Goal: Use online tool/utility: Utilize a website feature to perform a specific function

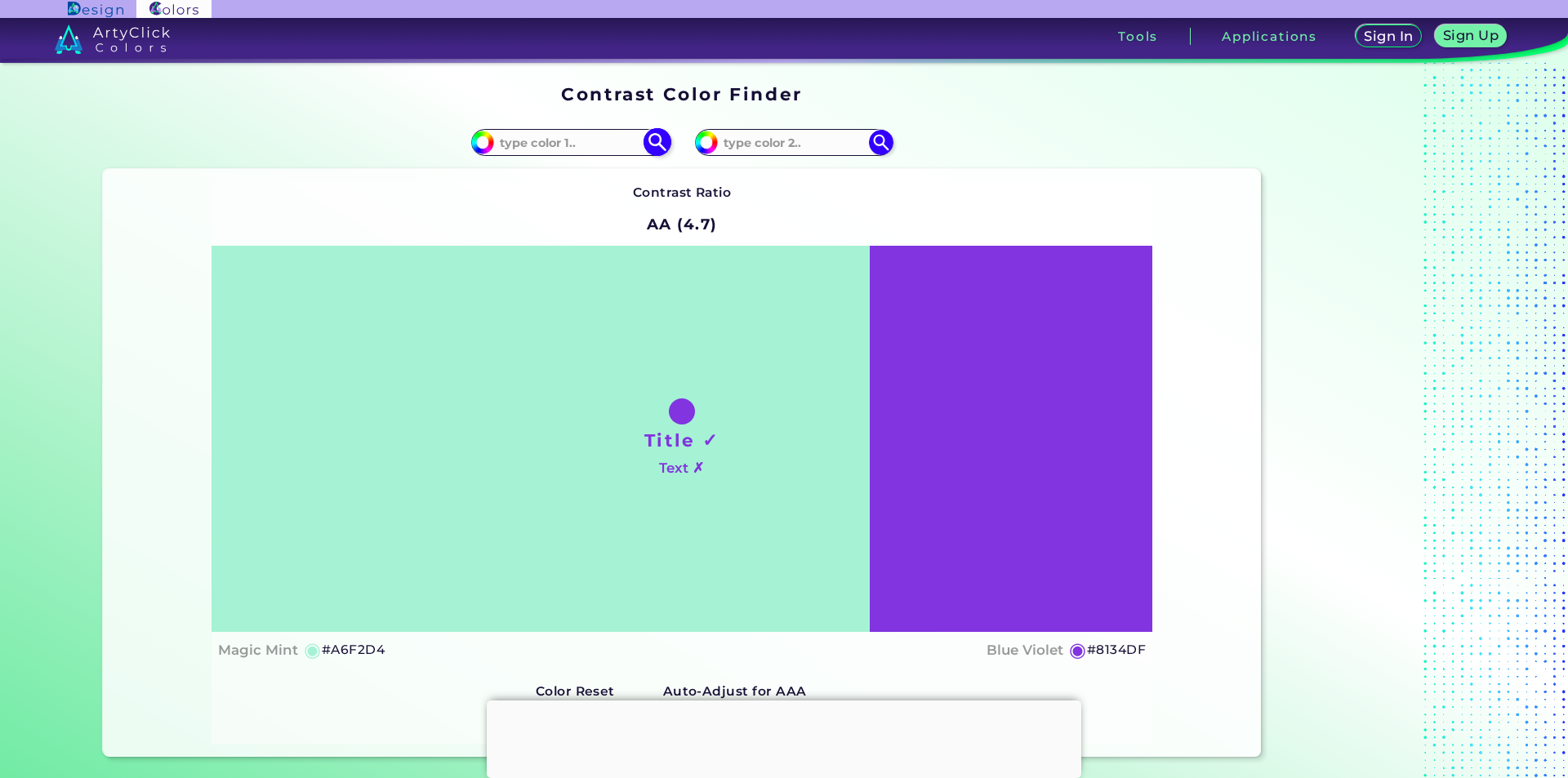
click at [479, 139] on input "#a6f2d4" at bounding box center [480, 139] width 21 height 21
type input "#f2a6d6"
type input "#F2A6D6"
type input "#f2a6c7"
type input "#F2A6C7"
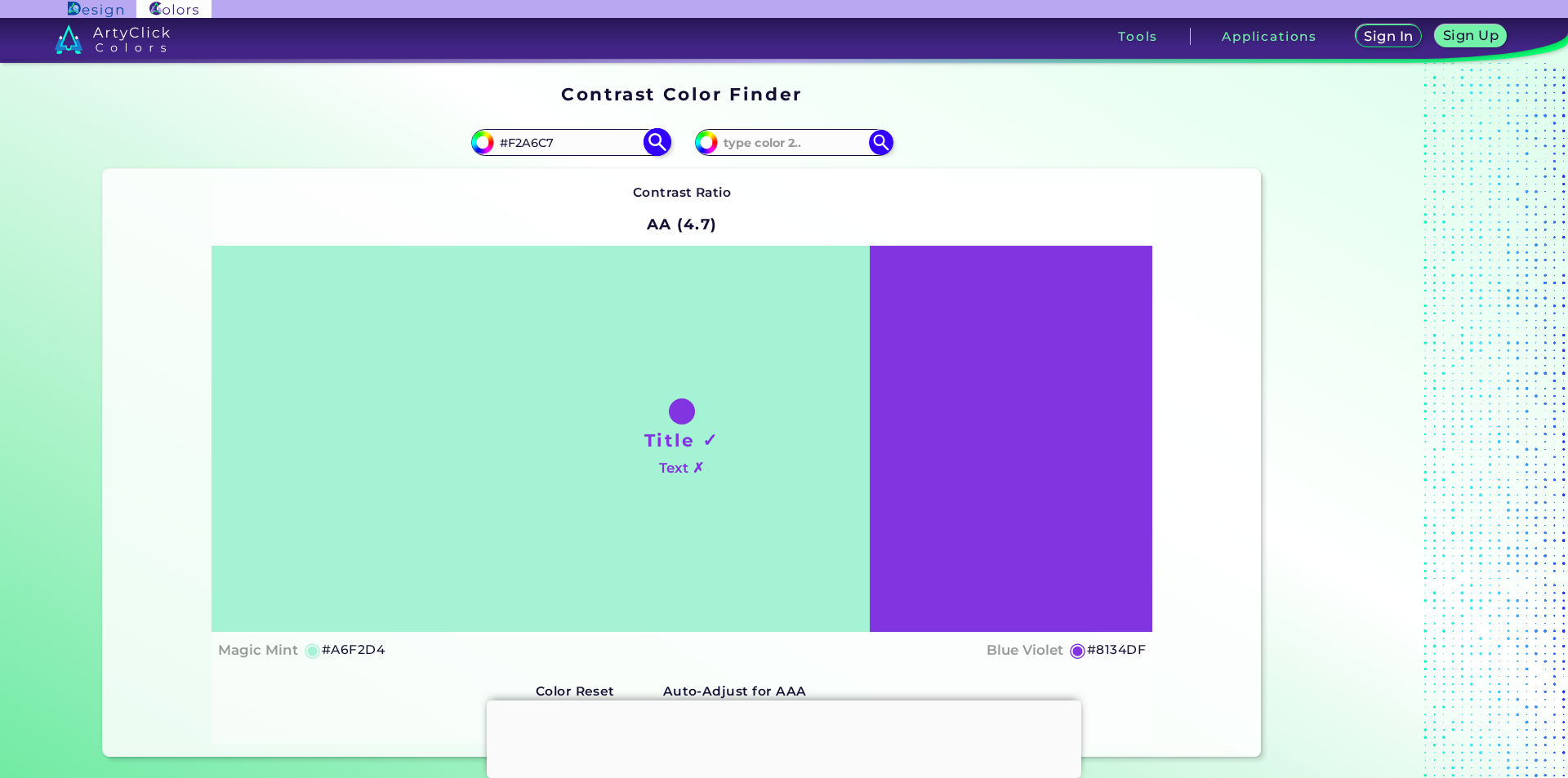
type input "#f2a6a6"
type input "#F2A6A6"
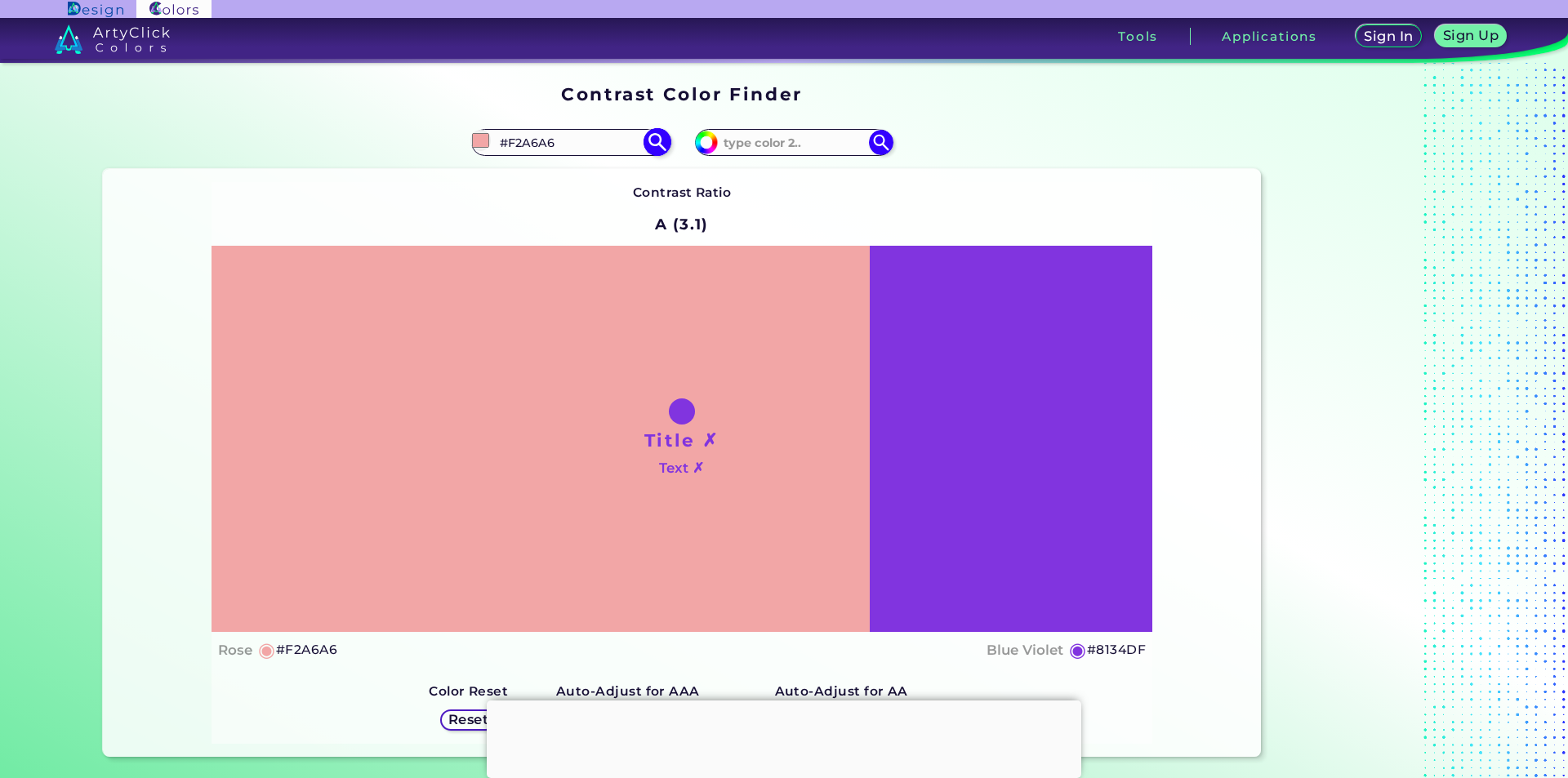
type input "#db8080"
type input "#DB8080"
type input "#da7c7c"
type input "#DA7C7C"
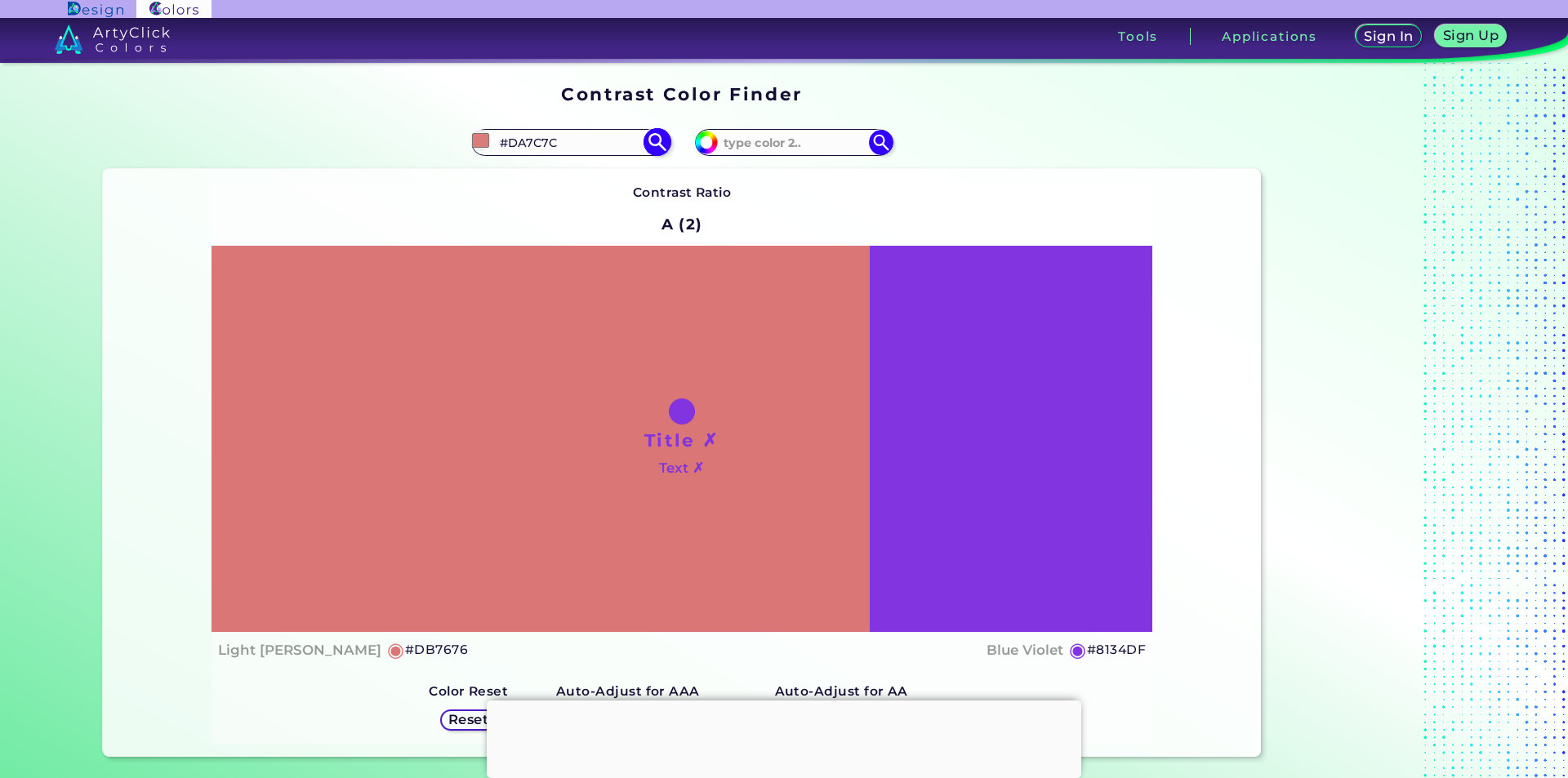
type input "#db7676"
type input "#DB7676"
type input "#d66b6b"
type input "#D66B6B"
type input "#ce4646"
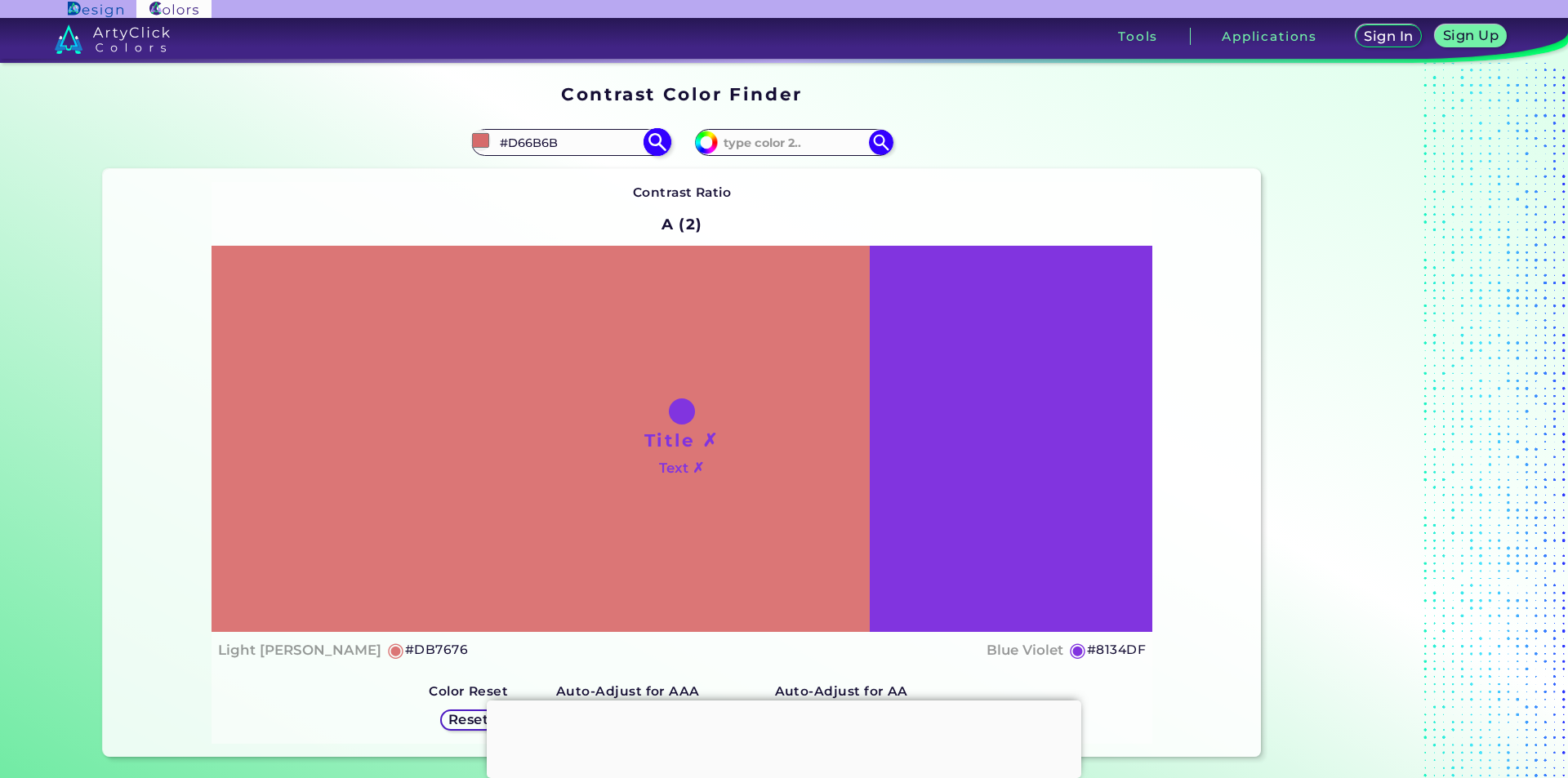
type input "#CE4646"
type input "#c63939"
type input "#C63939"
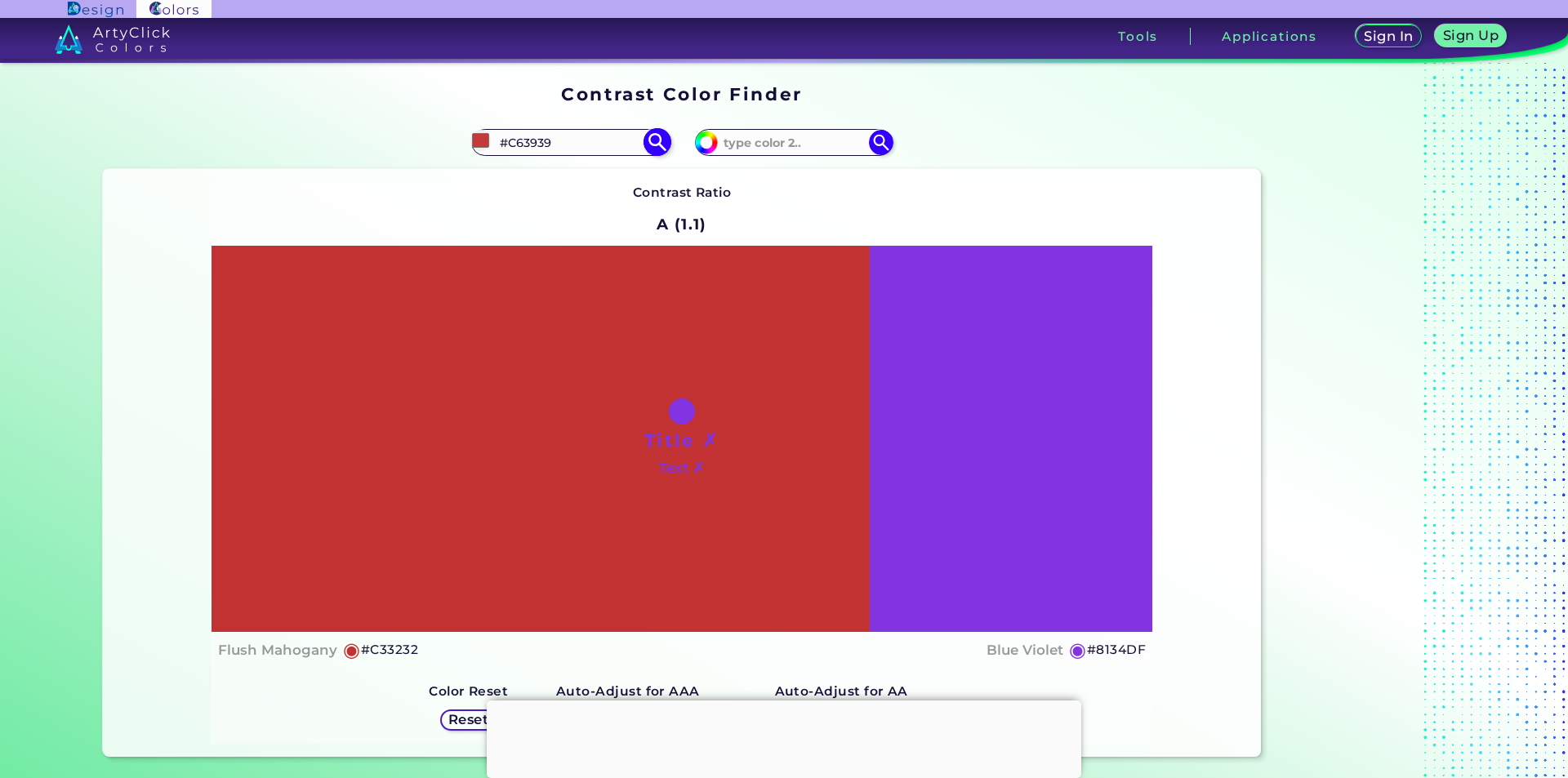
type input "#c33232"
type input "#C33232"
type input "#c12f2f"
type input "#C12F2F"
type input "#bd2e2e"
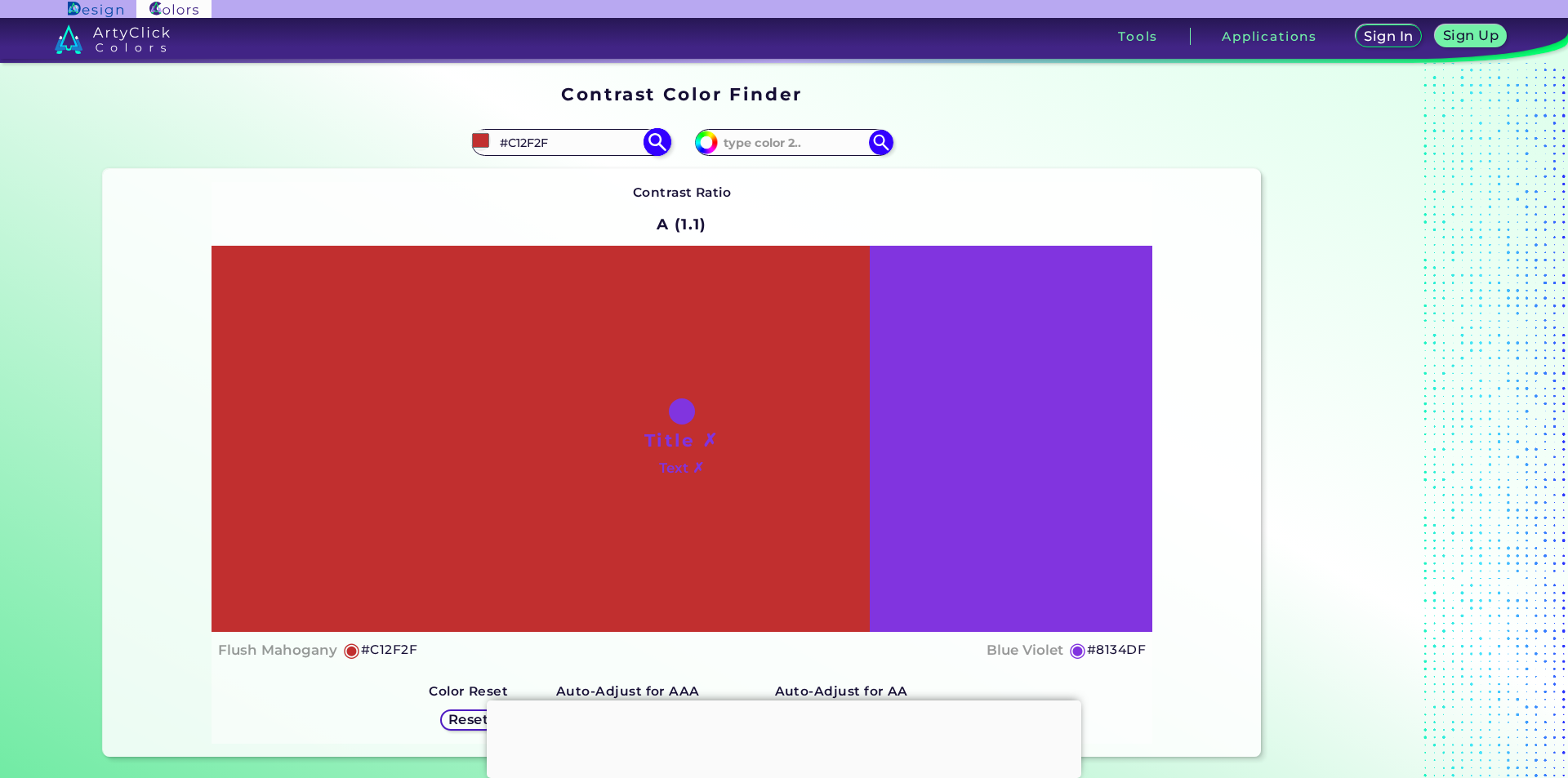
type input "#BD2E2E"
type input "#be2d2d"
type input "#BE2D2D"
type input "#b92d2d"
type input "#B92D2D"
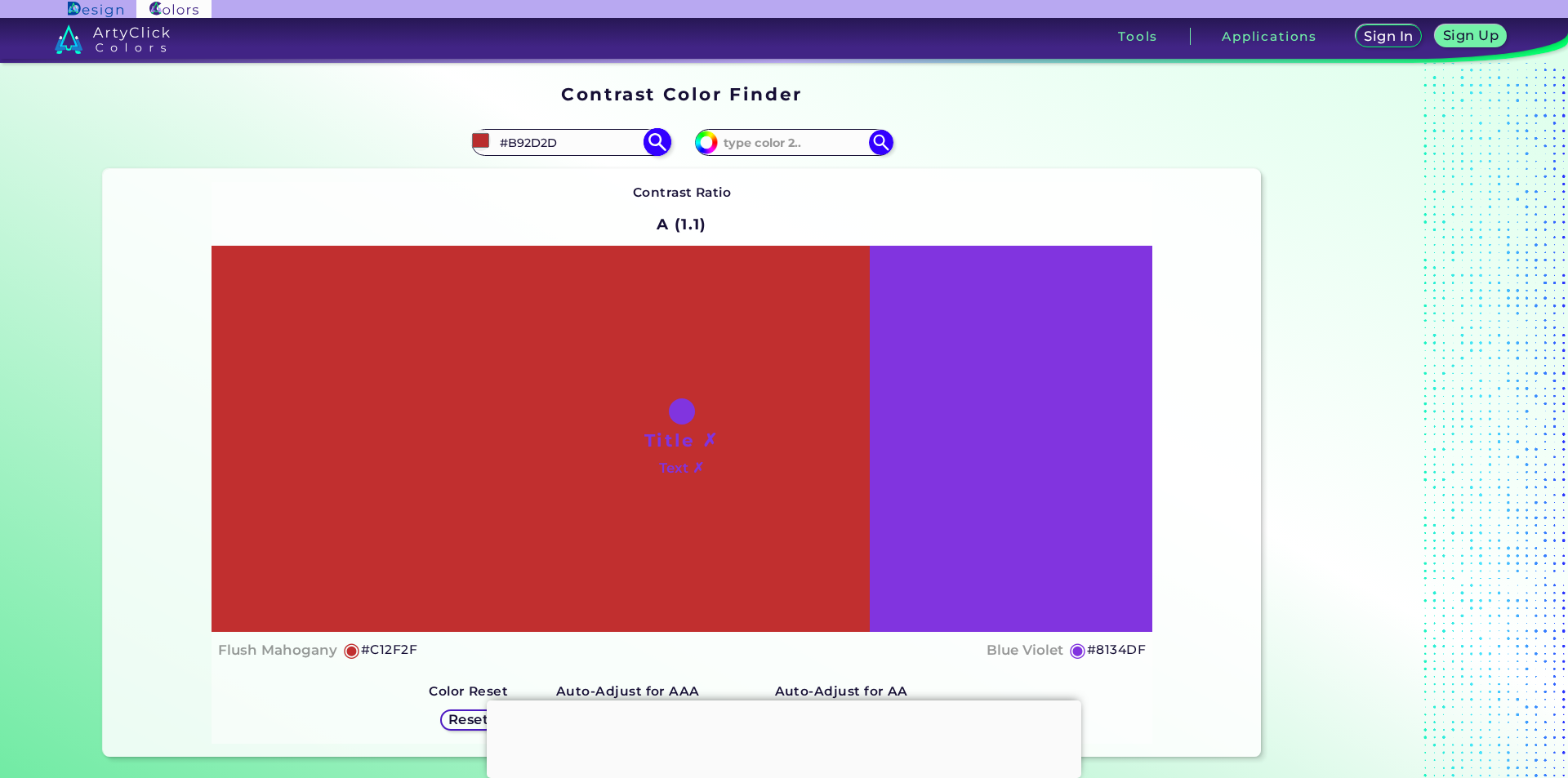
type input "#ba2c2c"
type input "#BA2C2C"
type input "#b62b2b"
type input "#B62B2B"
type input "#b22a2a"
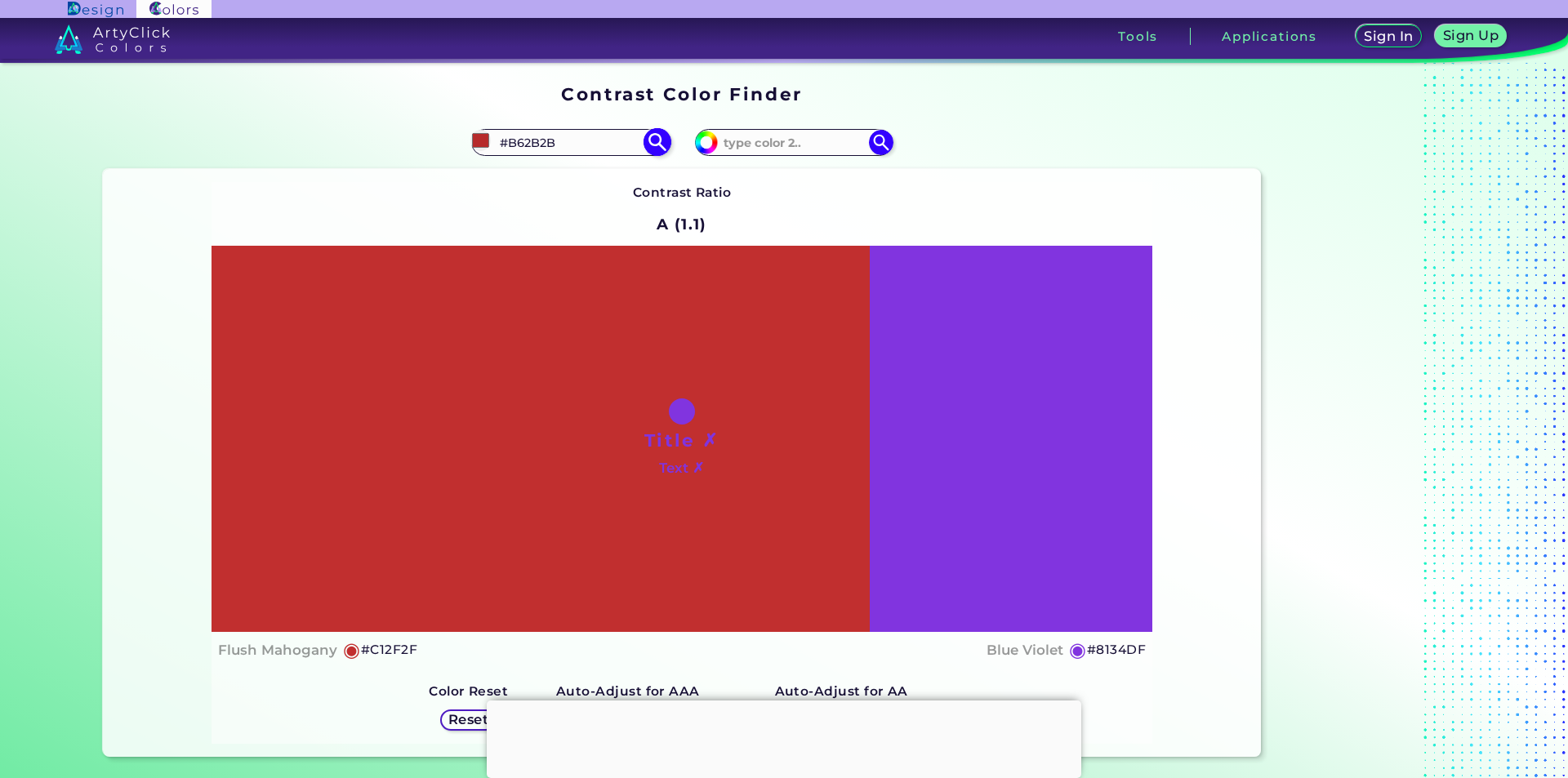
type input "#B22A2A"
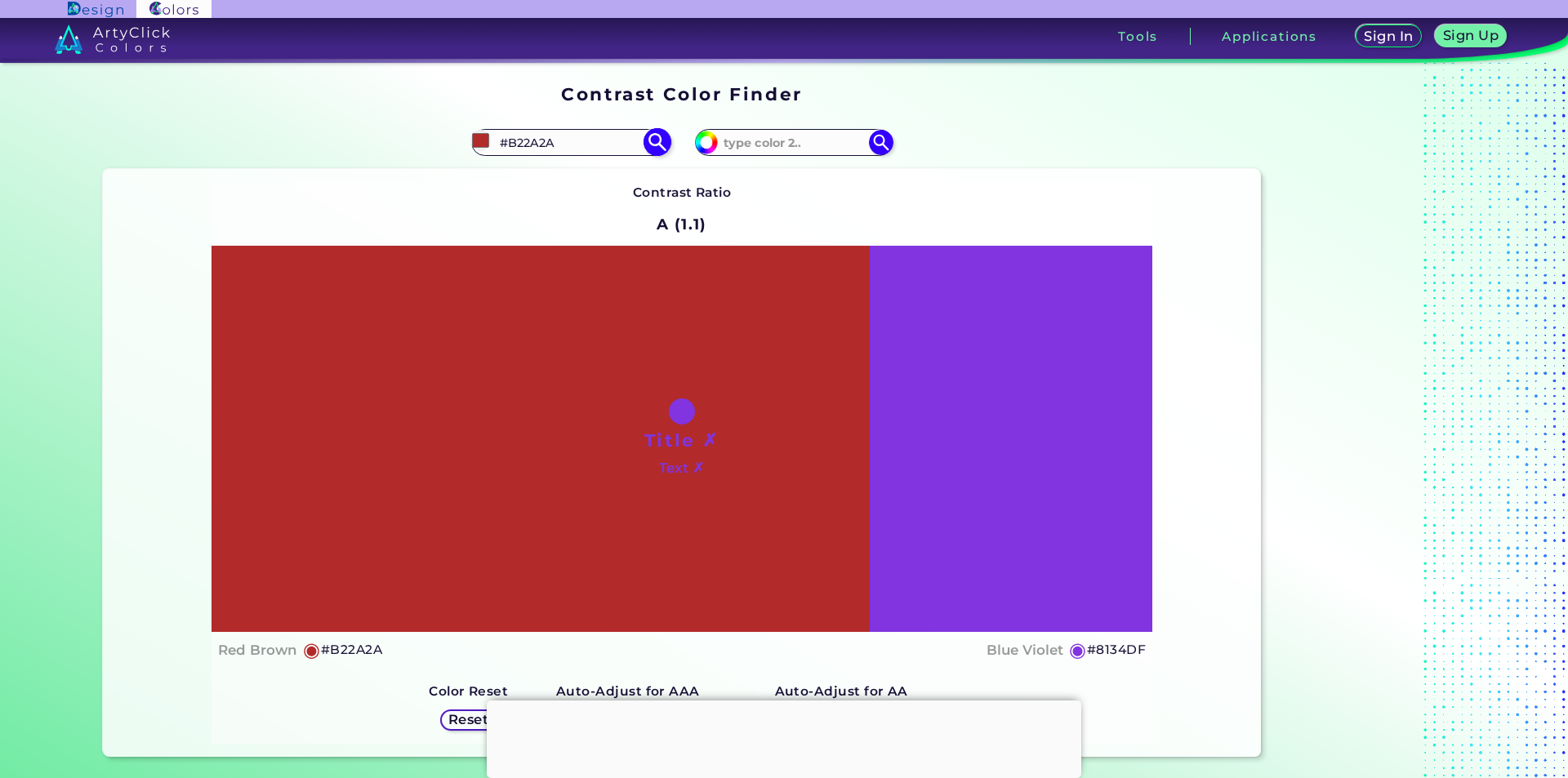
type input "#ae2929"
type input "#AE2929"
type input "#b32929"
type input "#B32929"
type input "#b42727"
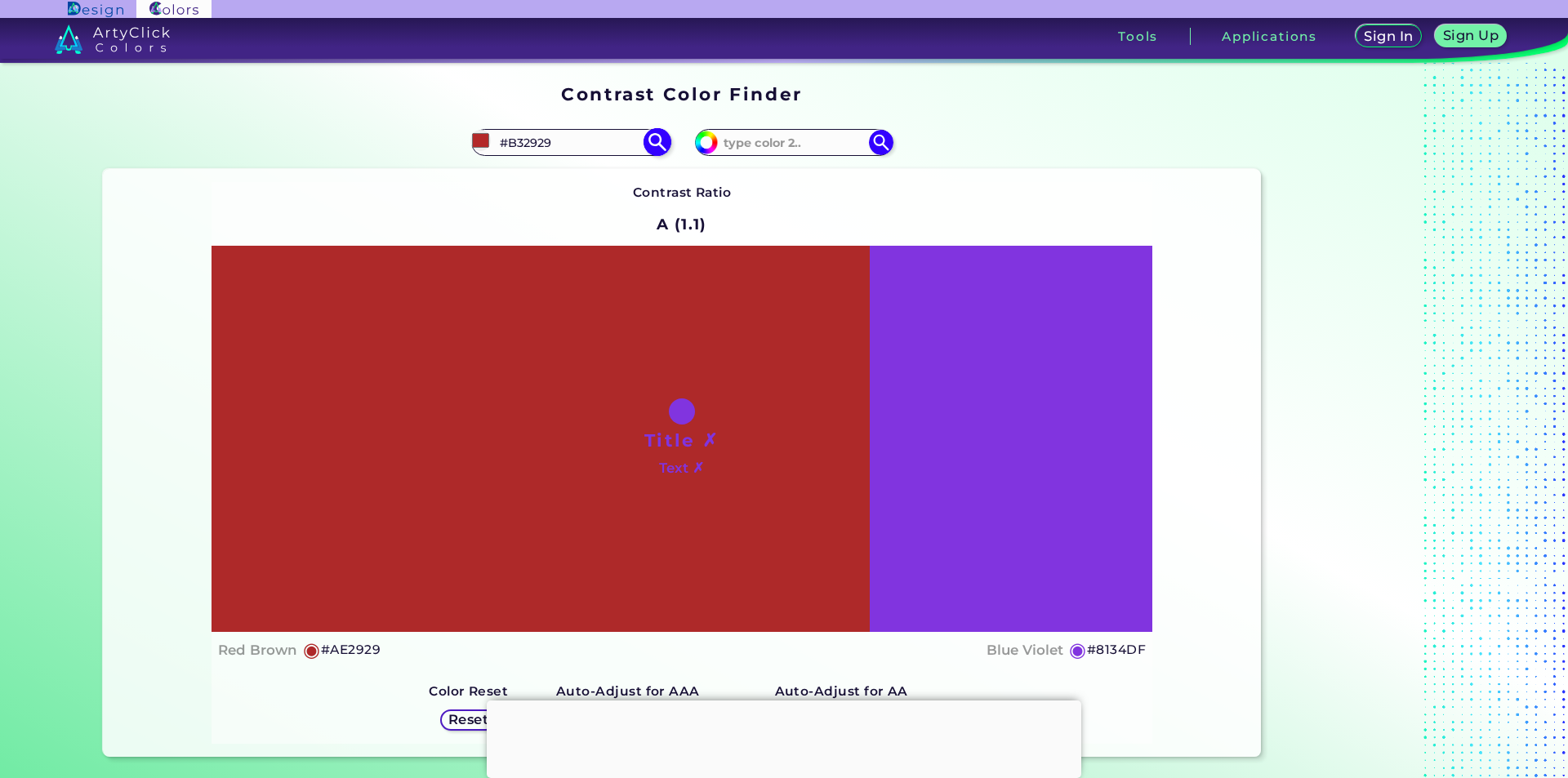
type input "#B42727"
type input "#bf2b2b"
type input "#BF2B2B"
type input "#c92c2c"
type input "#C92C2C"
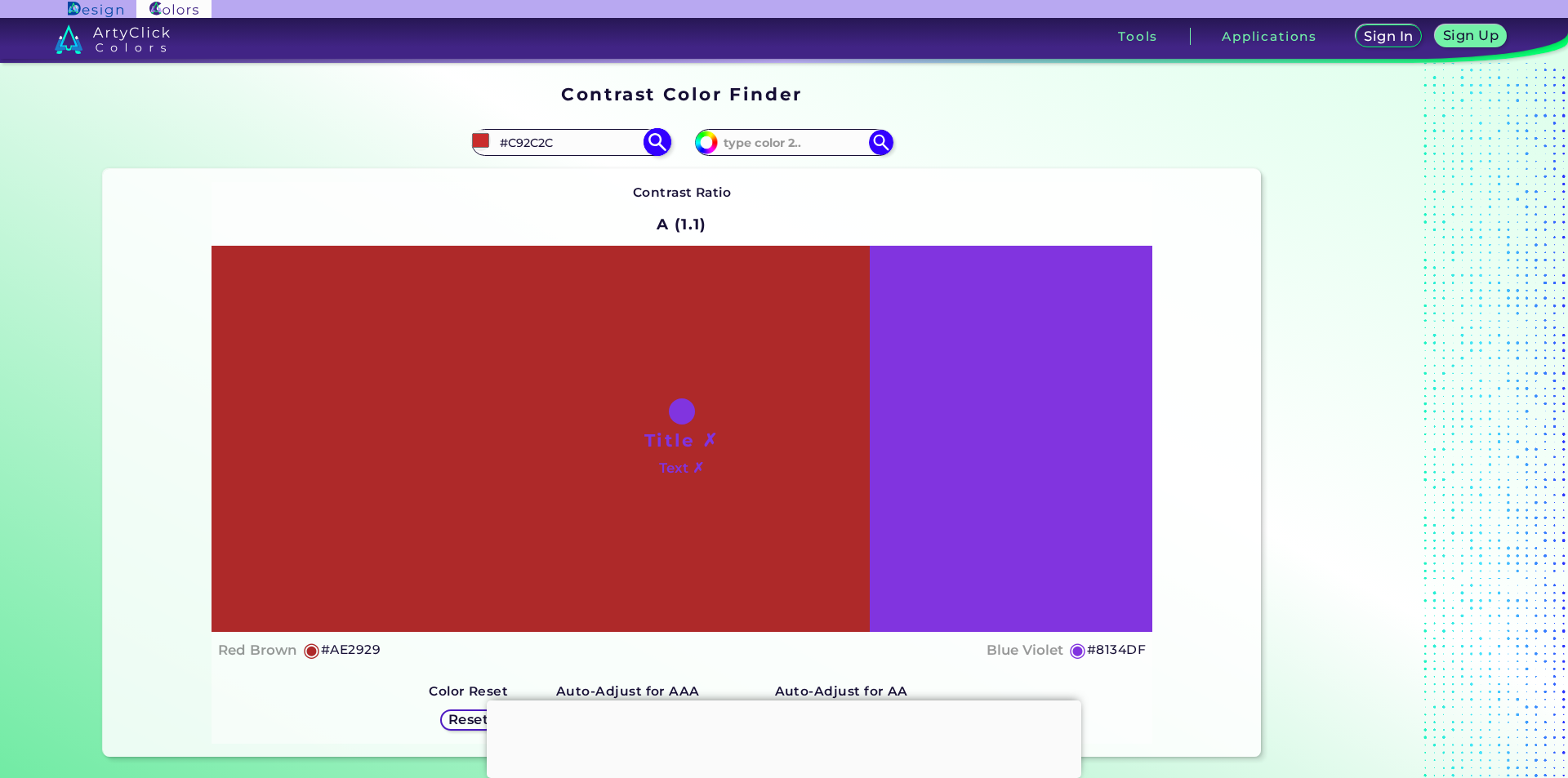
type input "#d22d2d"
type input "#D22D2D"
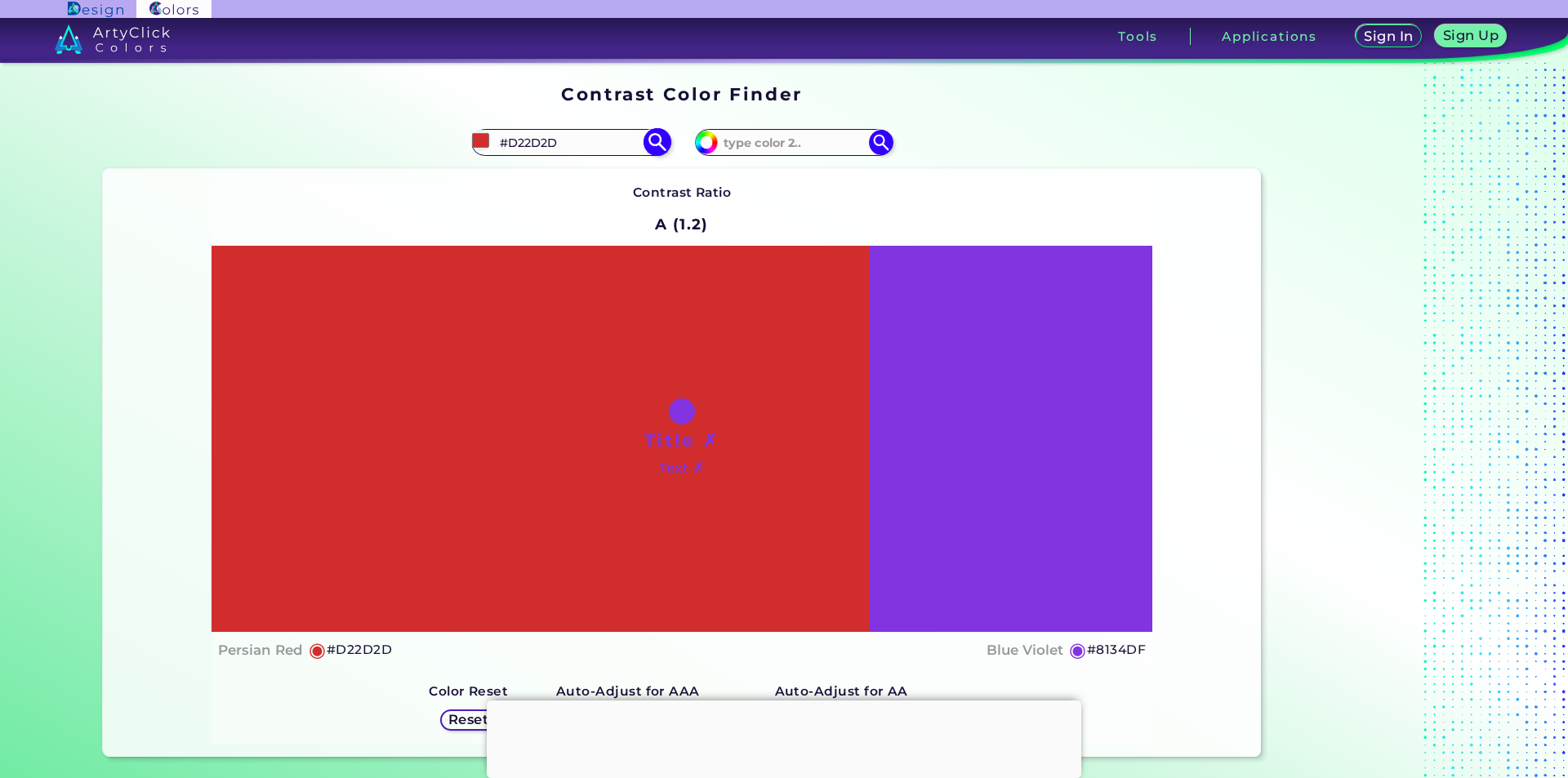
type input "#d12e2e"
type input "#D12E2E"
type input "#cd2d2d"
type input "#CD2D2D"
type input "#c92c2c"
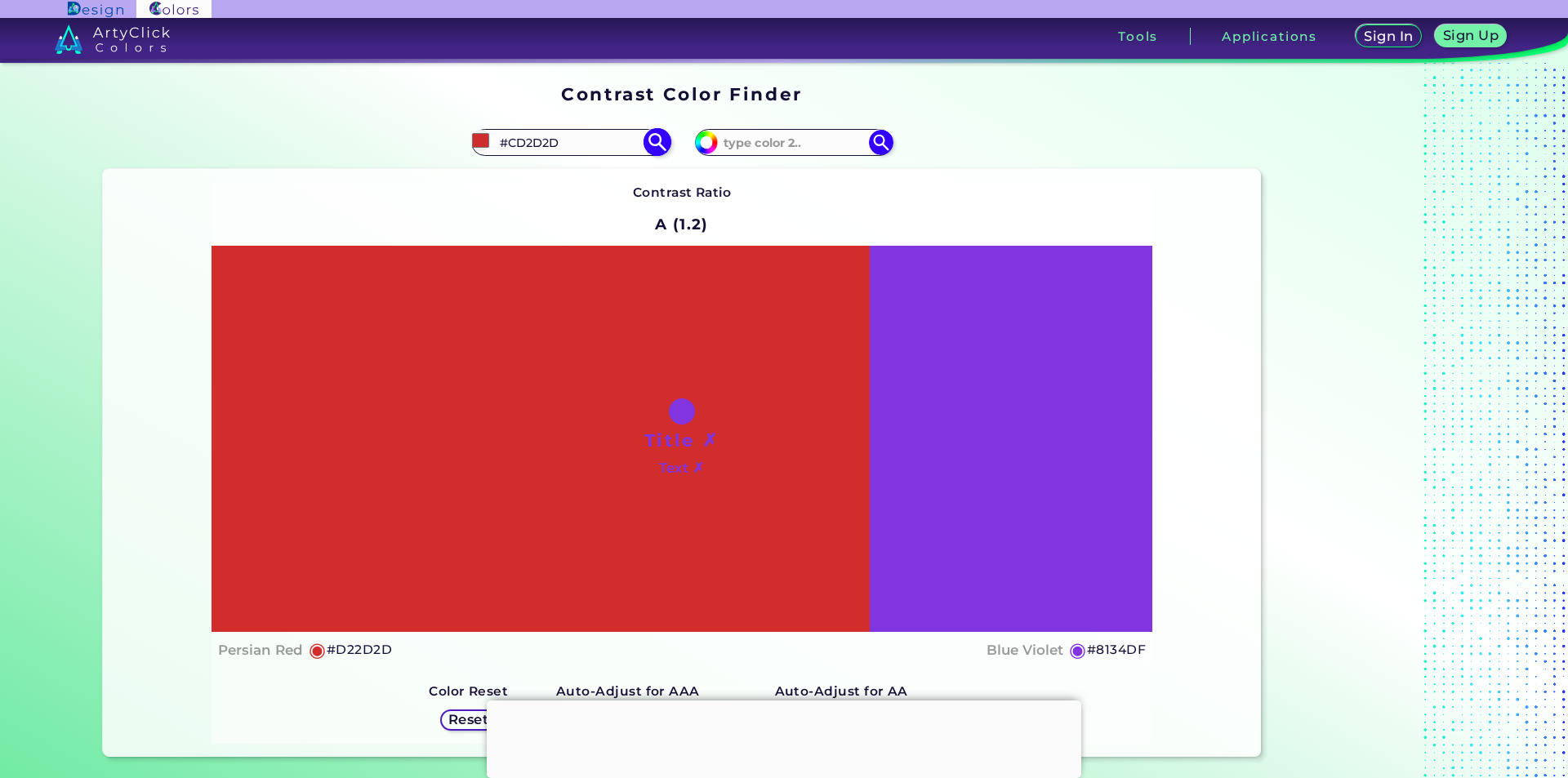
type input "#C92C2C"
type input "#c52b2b"
type input "#C52B2B"
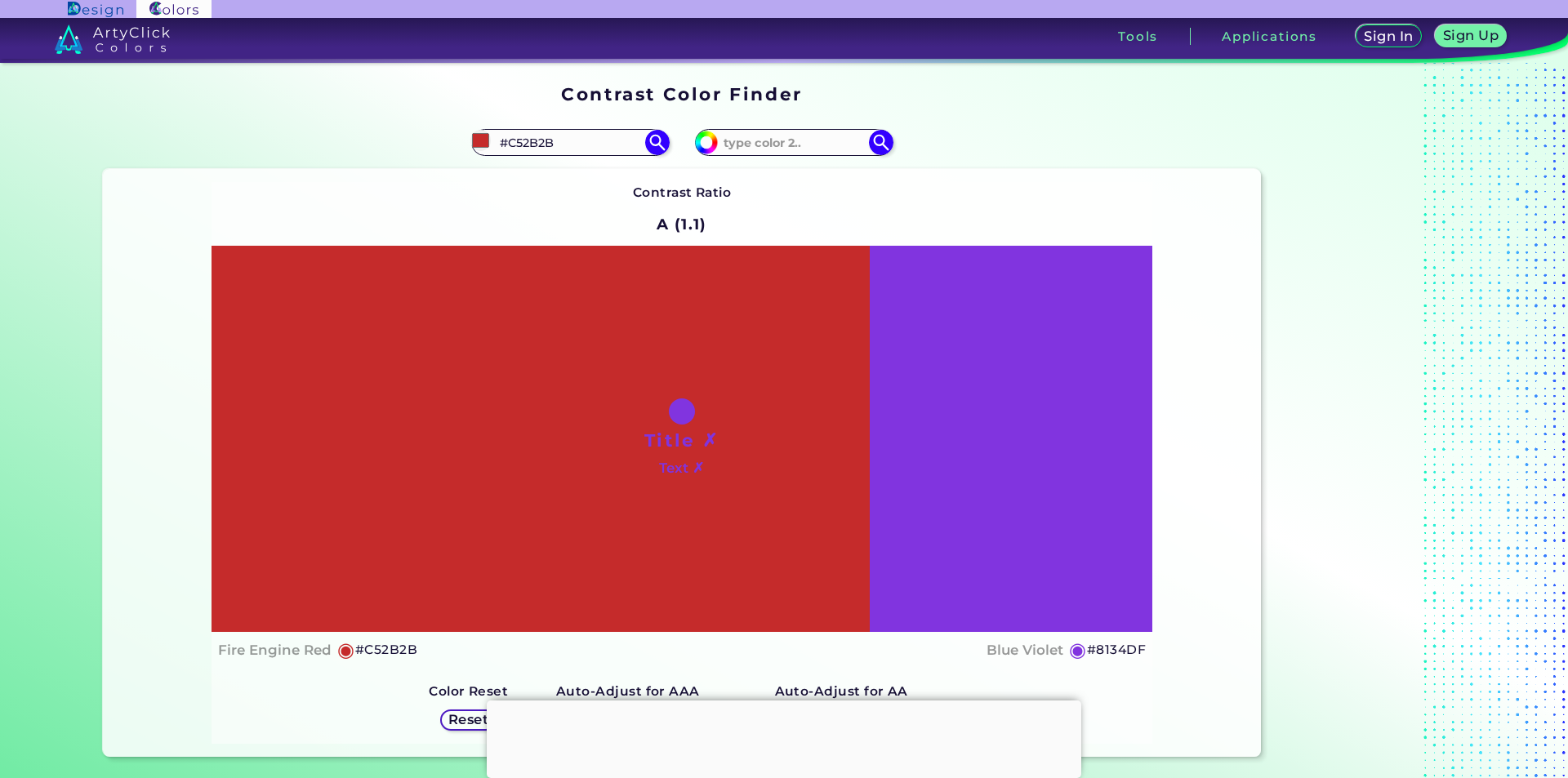
type input "#c52b2b"
click at [773, 203] on div "Contrast Ratio A (1.1) Title ✗ Text ✗ Fire Engine Red ◉ #C52B2B ◉" at bounding box center [681, 462] width 941 height 561
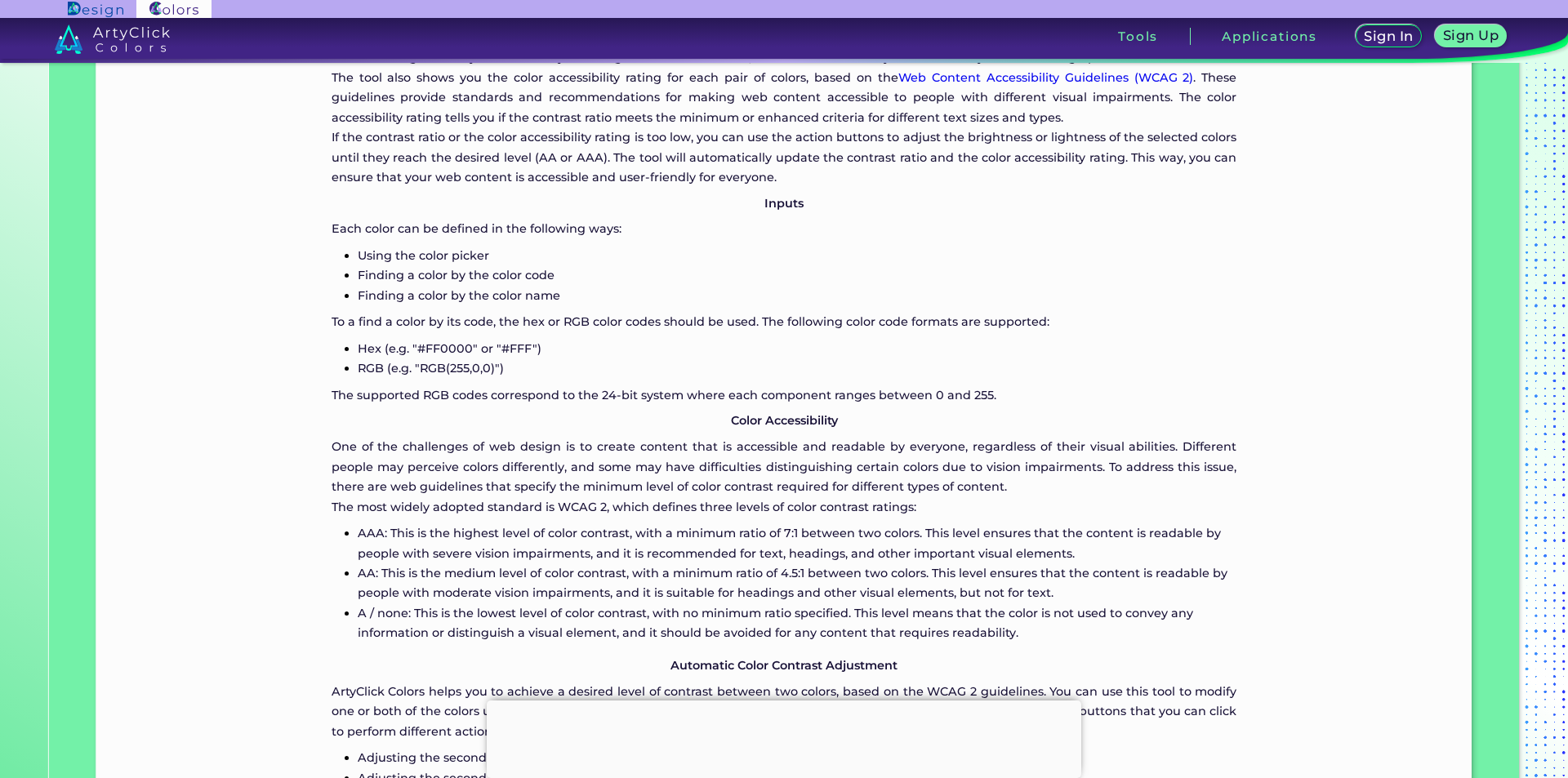
scroll to position [1306, 0]
